Goal: Information Seeking & Learning: Understand process/instructions

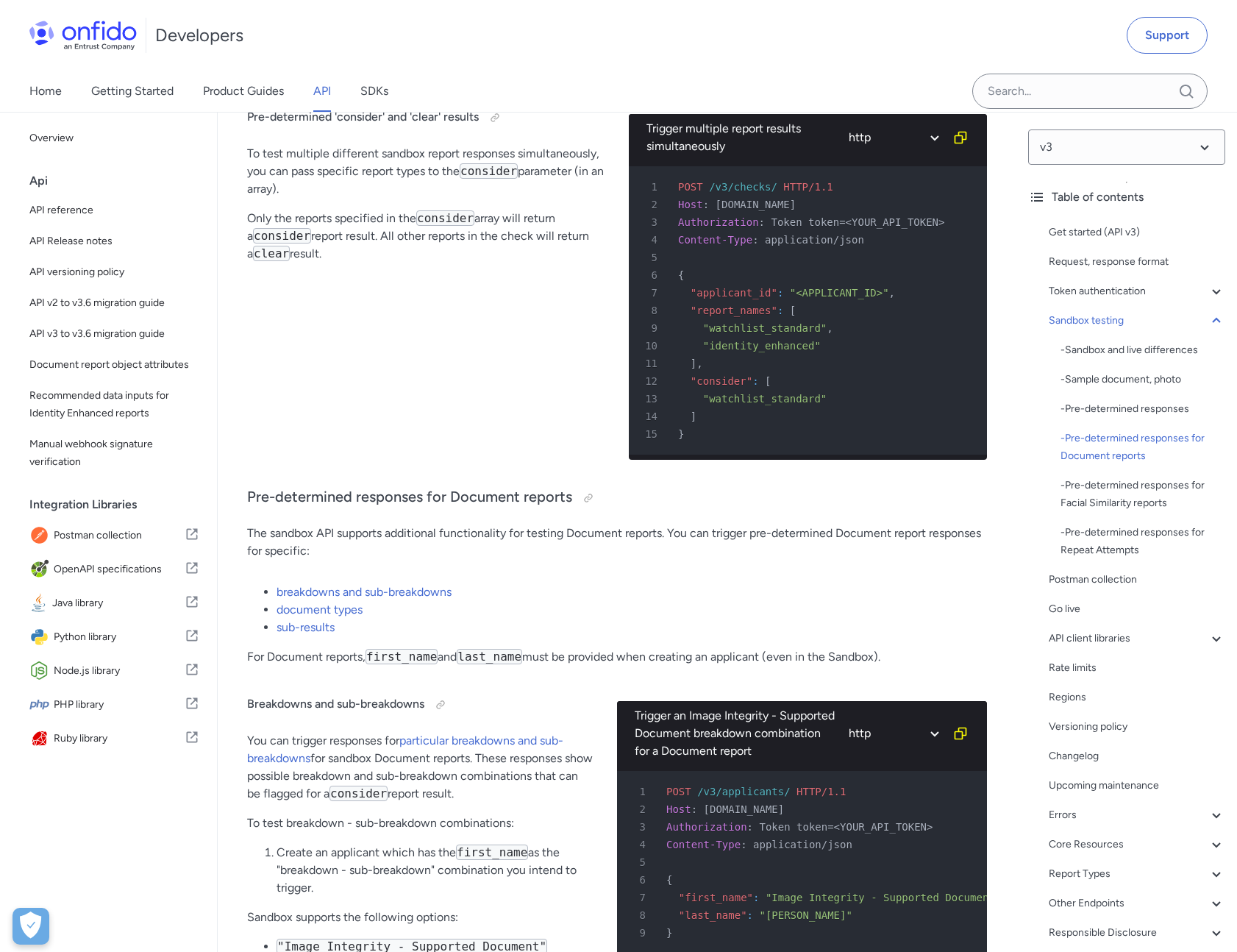
scroll to position [3105, 0]
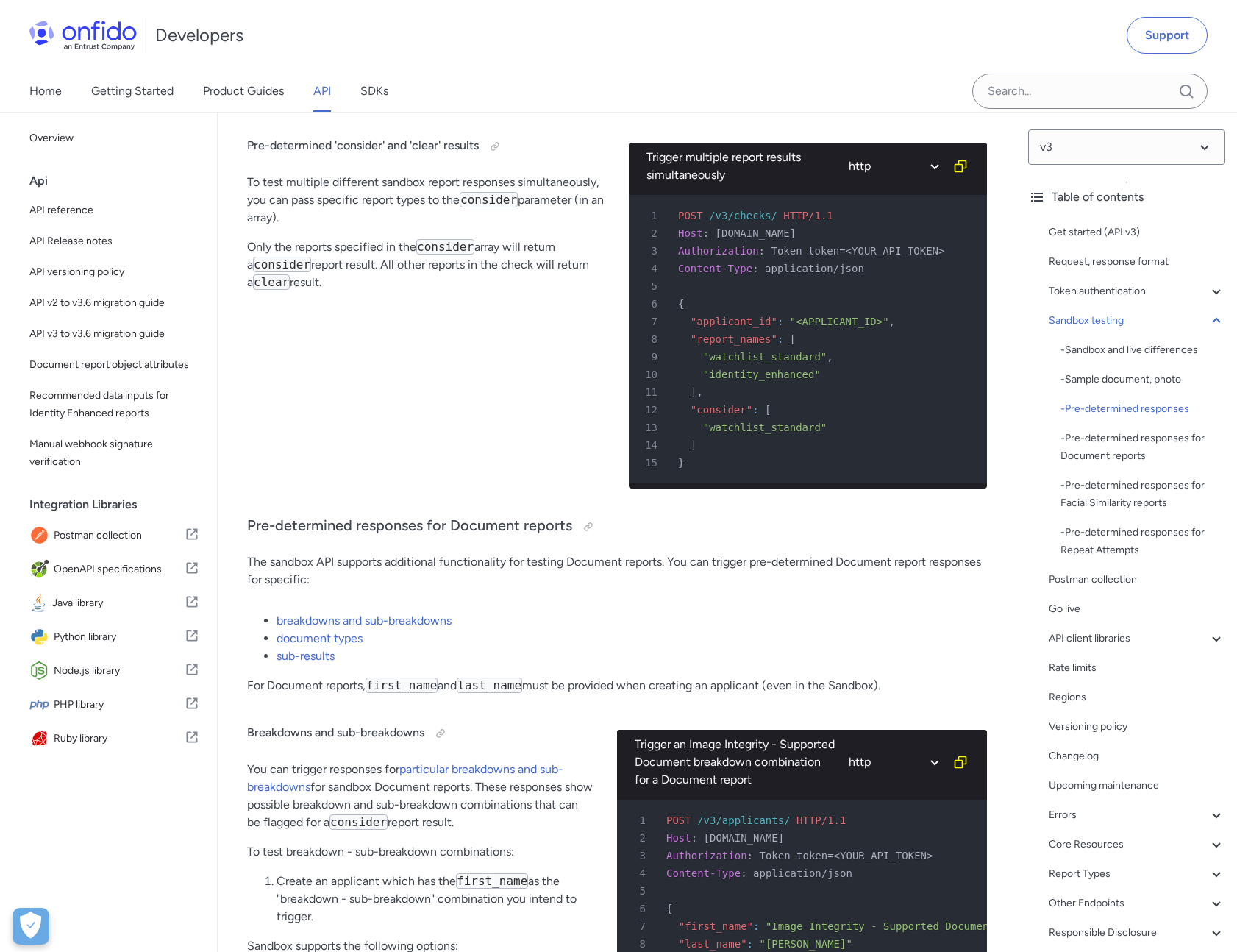
click at [423, 679] on code "first_name" at bounding box center [401, 685] width 72 height 16
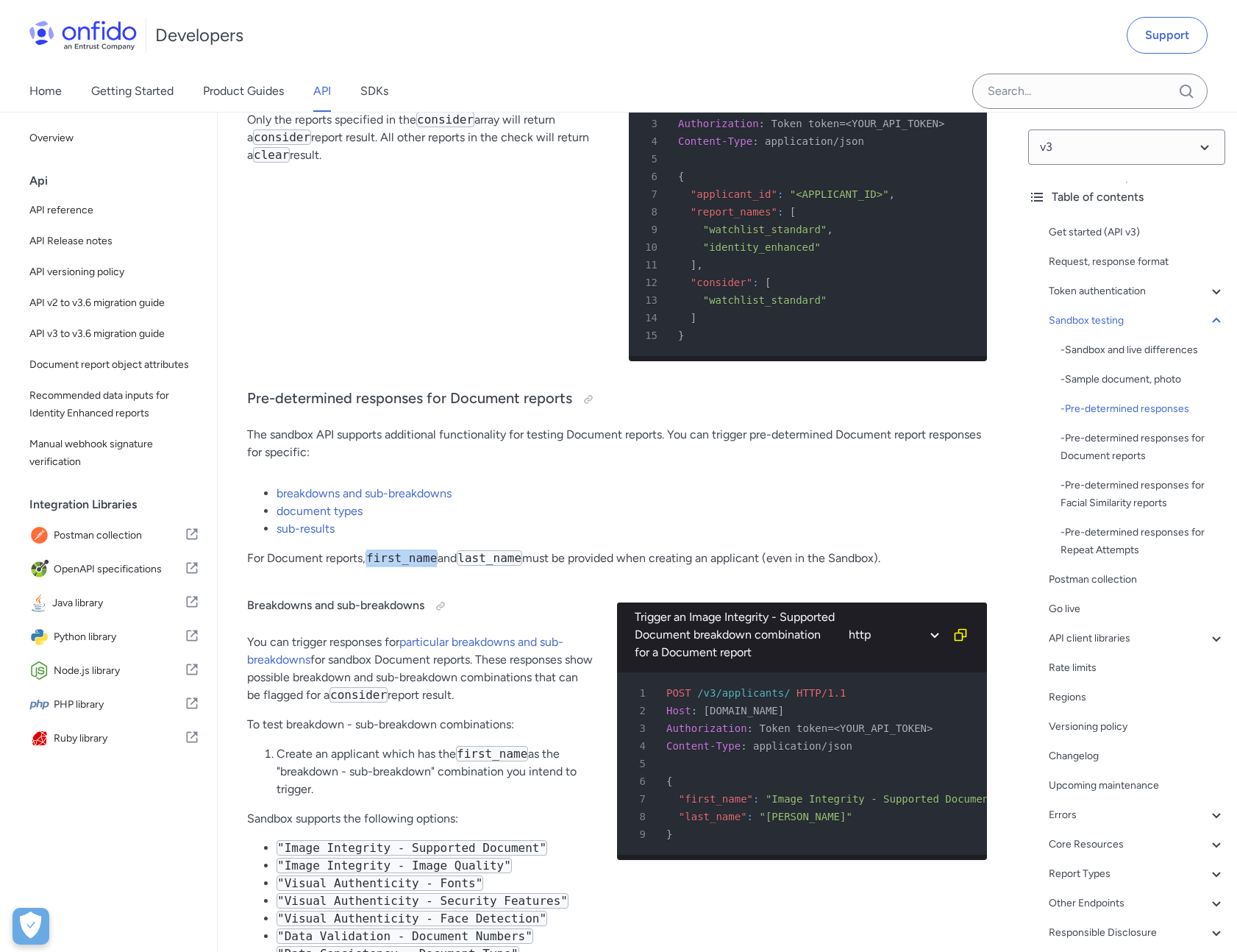
scroll to position [3234, 0]
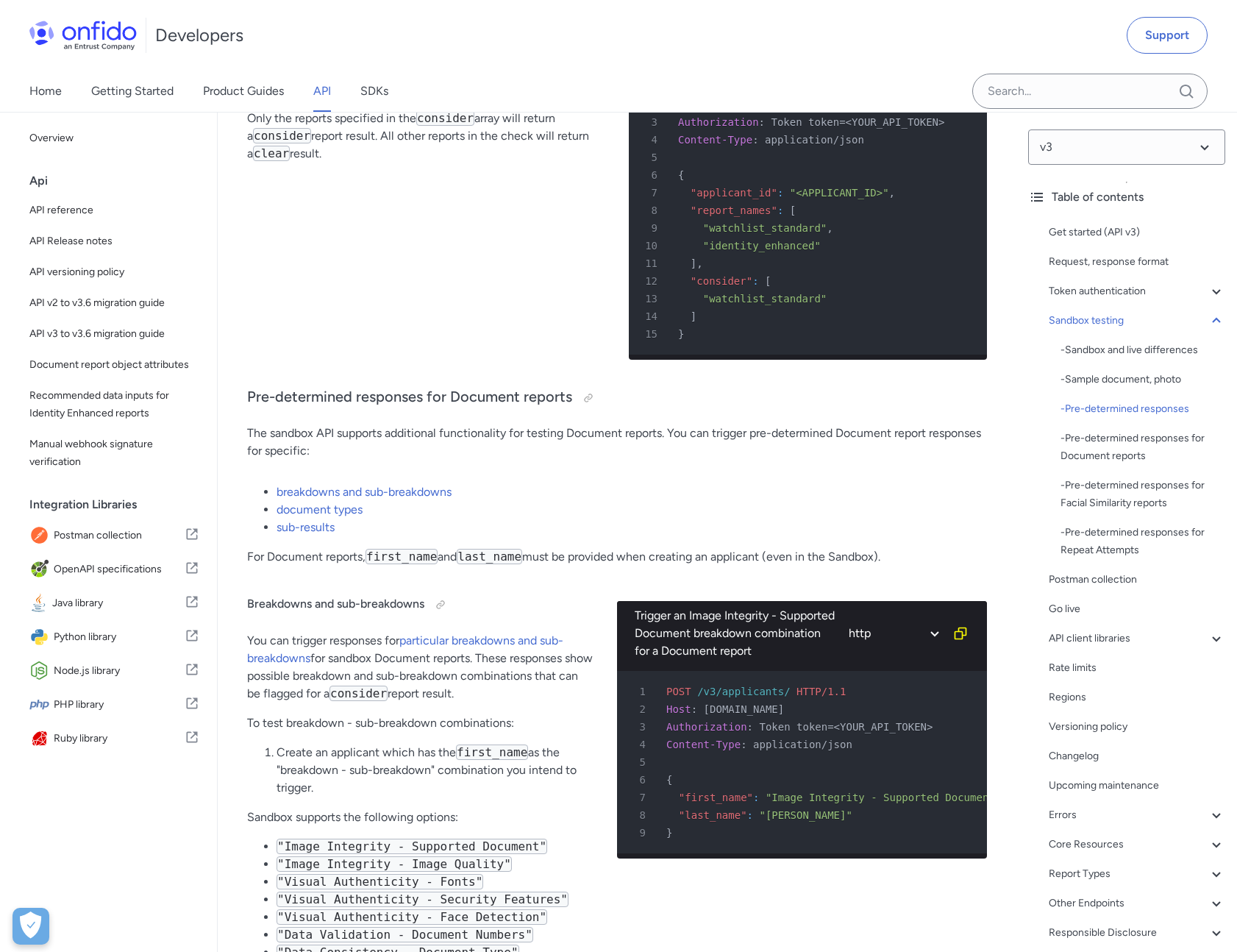
click at [386, 691] on code "consider" at bounding box center [359, 693] width 58 height 16
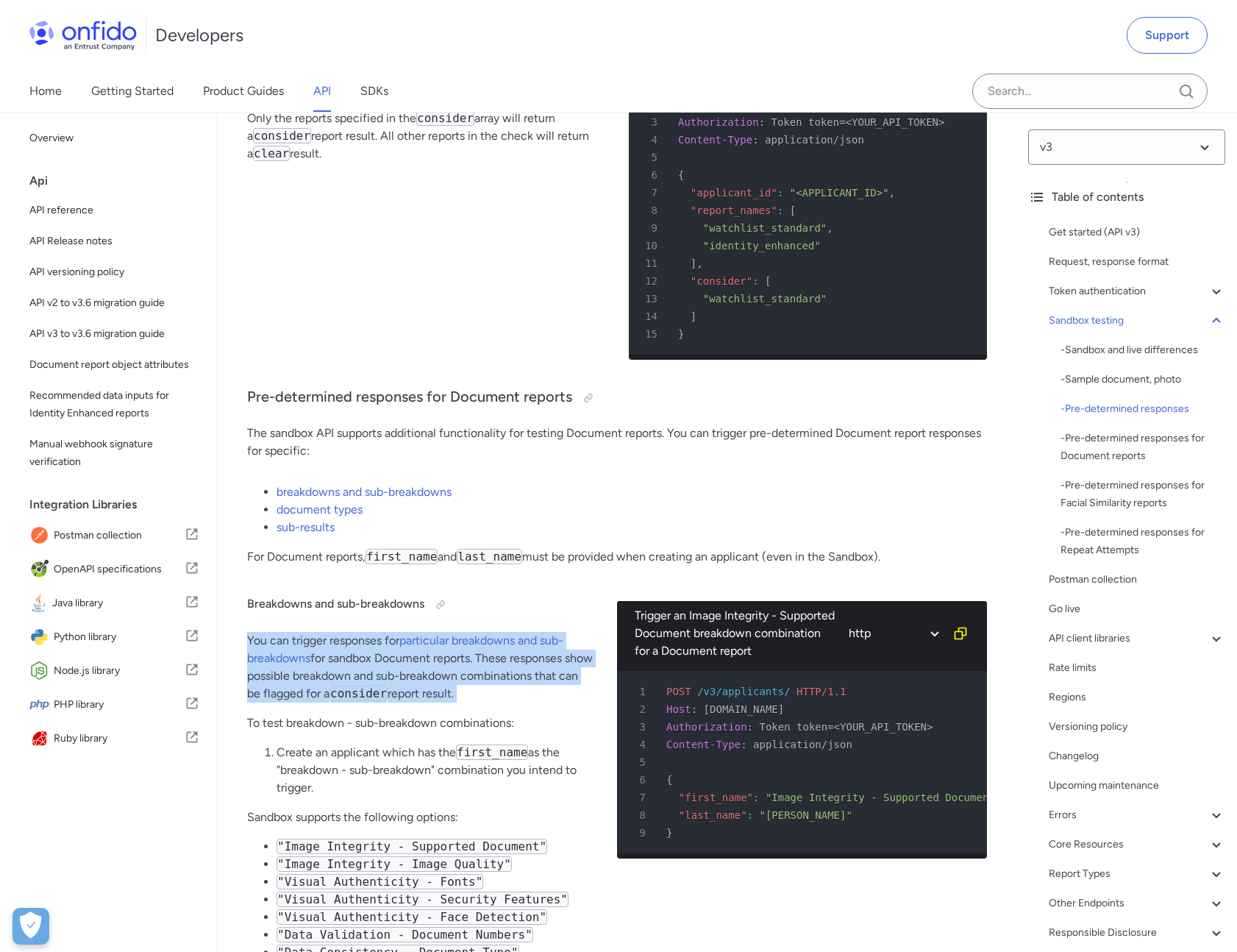
click at [386, 691] on code "consider" at bounding box center [359, 693] width 58 height 16
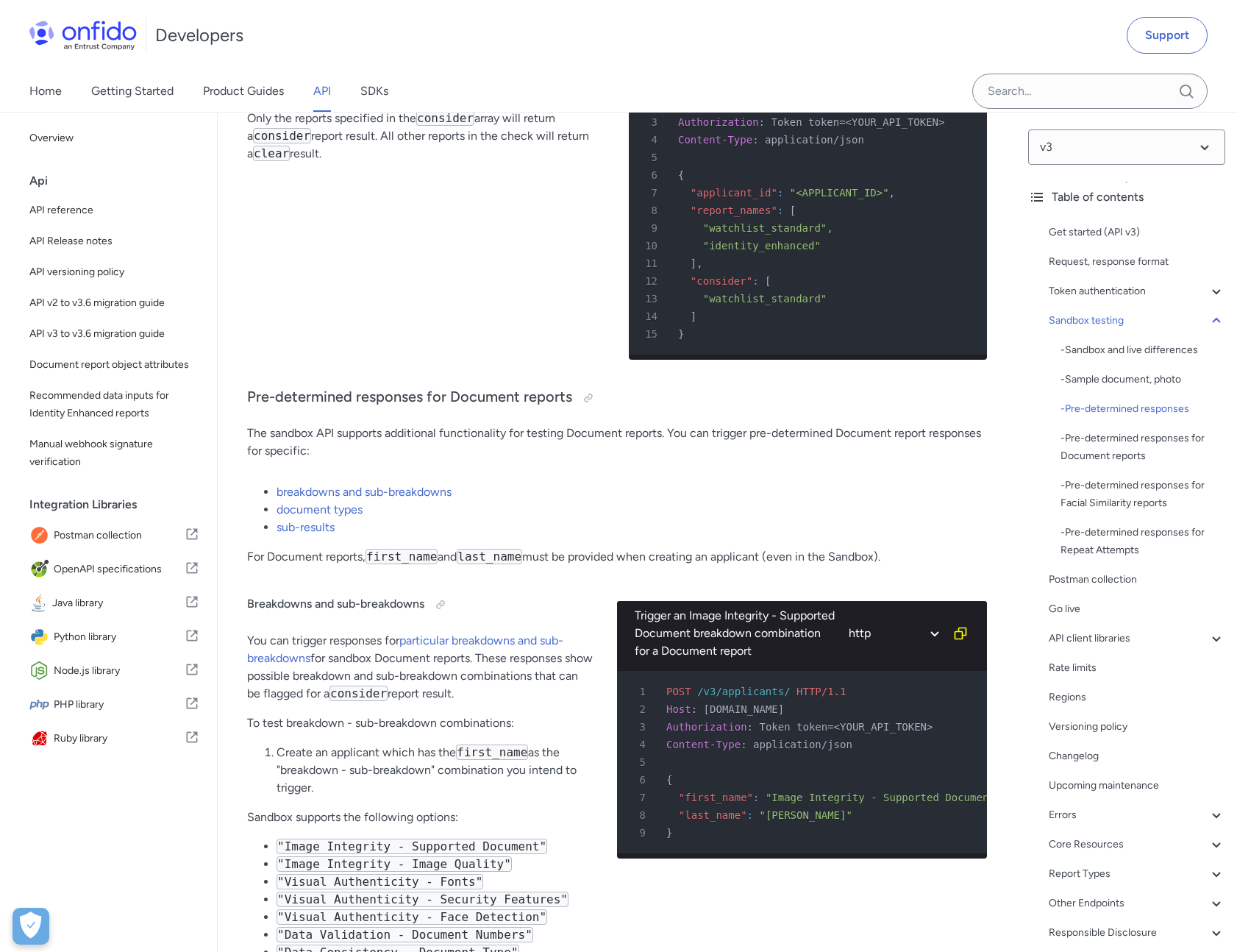
click at [387, 739] on div "Breakdowns and sub-breakdowns You can trigger responses for particular breakdow…" at bounding box center [420, 868] width 346 height 581
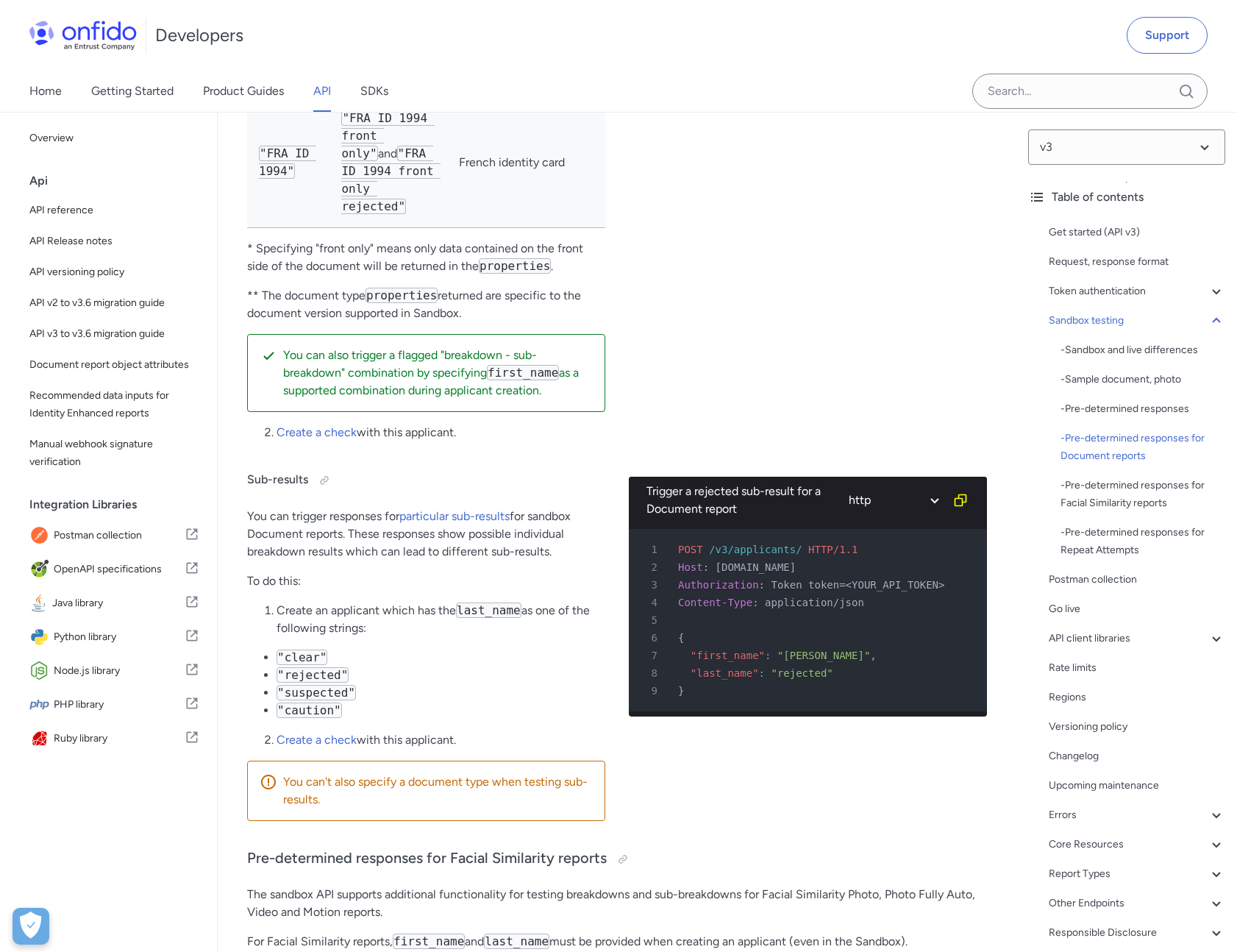
scroll to position [4806, 0]
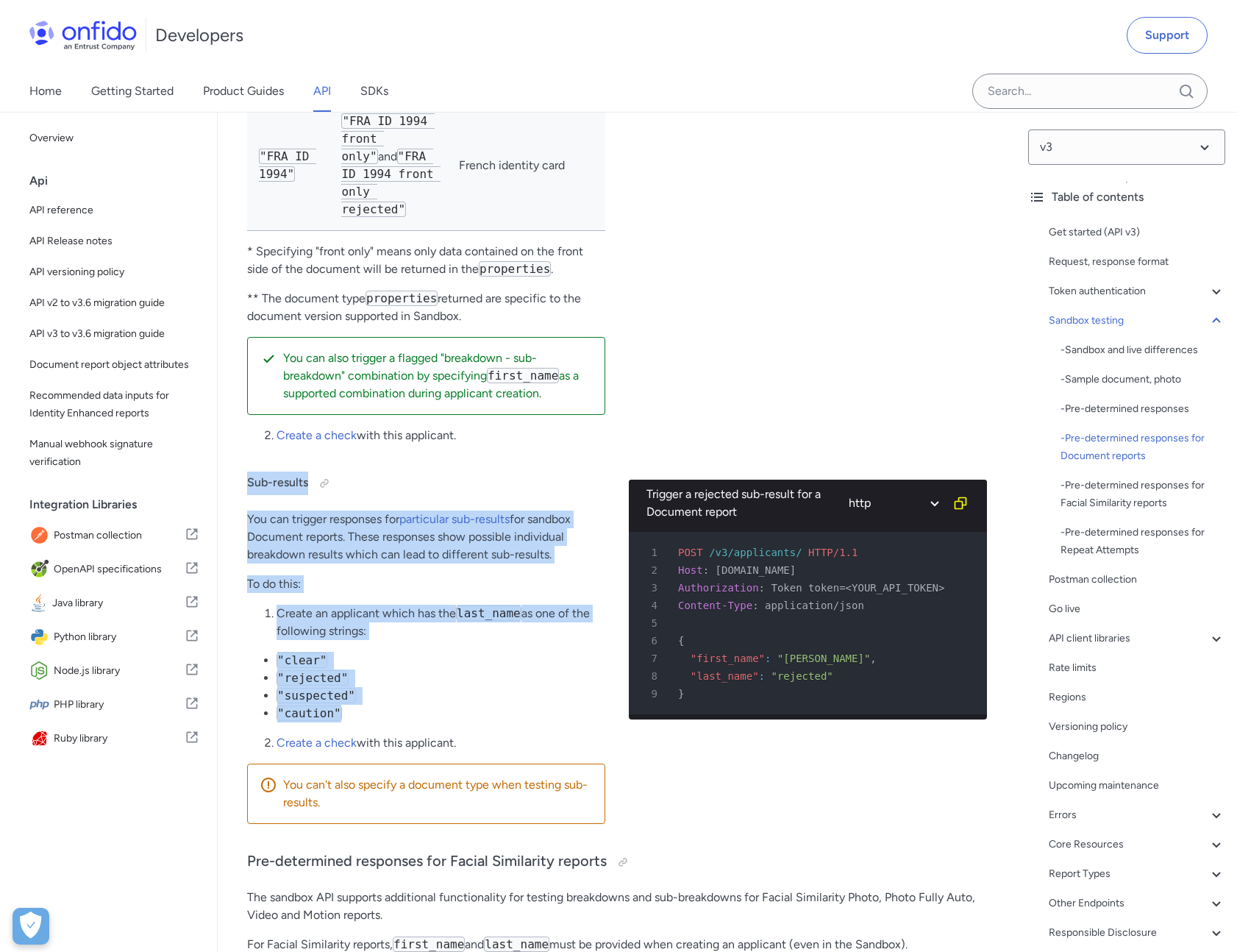
drag, startPoint x: 245, startPoint y: 464, endPoint x: 352, endPoint y: 696, distance: 255.5
copy div "Sub-results You can trigger responses for particular sub-results for sandbox Do…"
